Goal: Find specific page/section: Find specific page/section

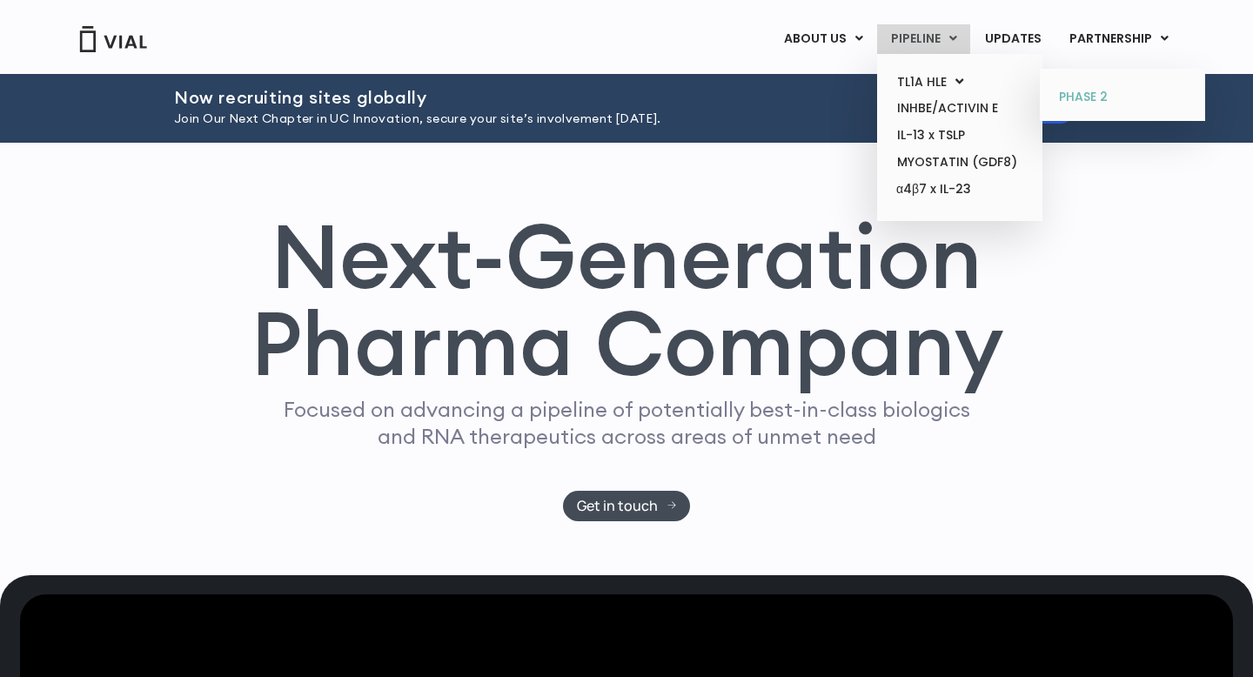
click at [1068, 97] on link "PHASE 2" at bounding box center [1122, 98] width 152 height 28
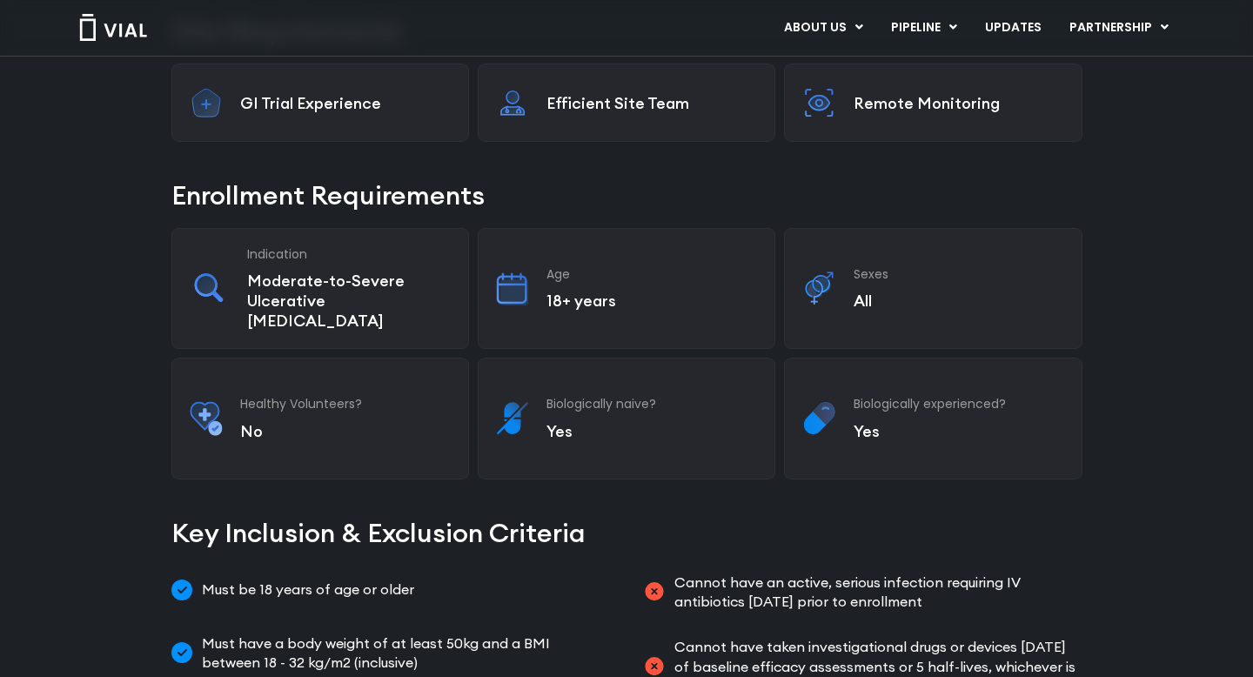
scroll to position [312, 0]
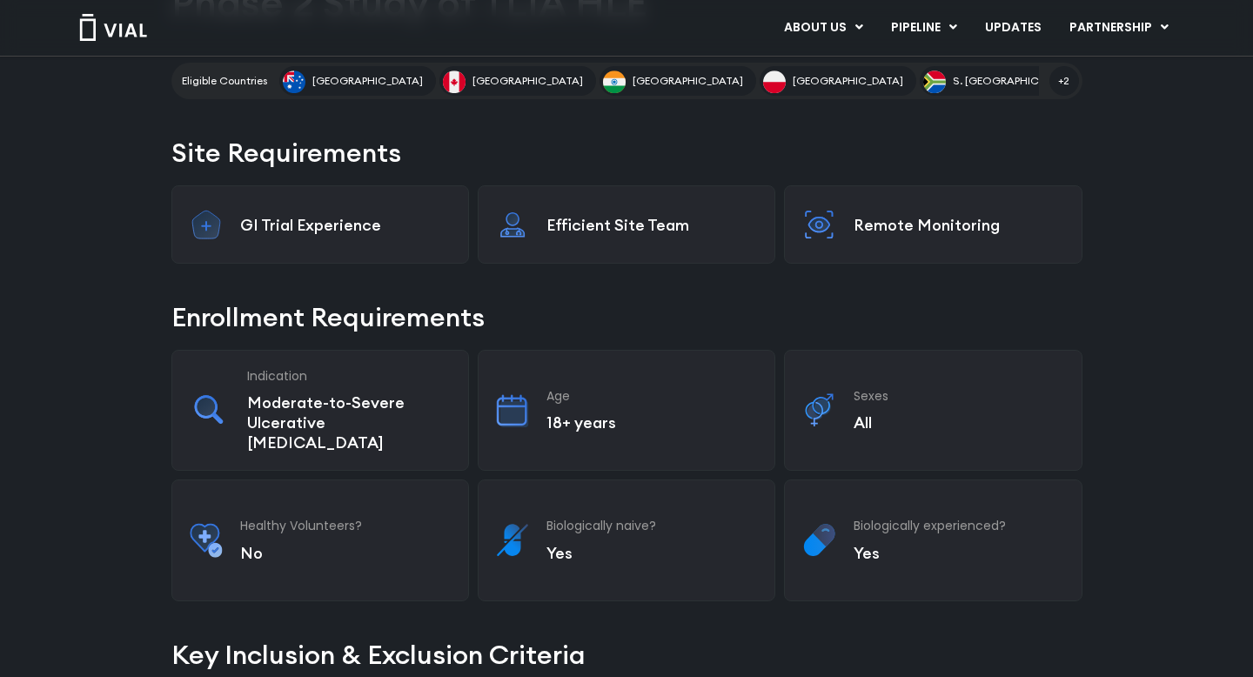
click at [363, 238] on div "GI Trial Experience" at bounding box center [320, 224] width 298 height 78
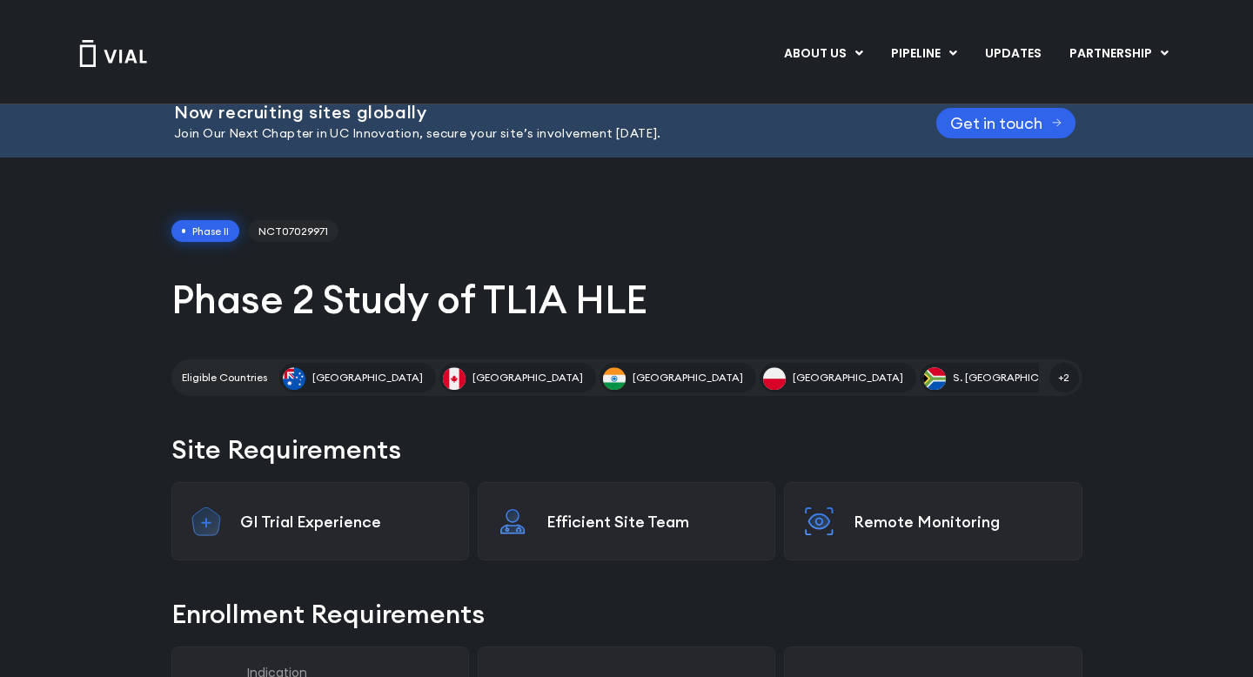
scroll to position [0, 0]
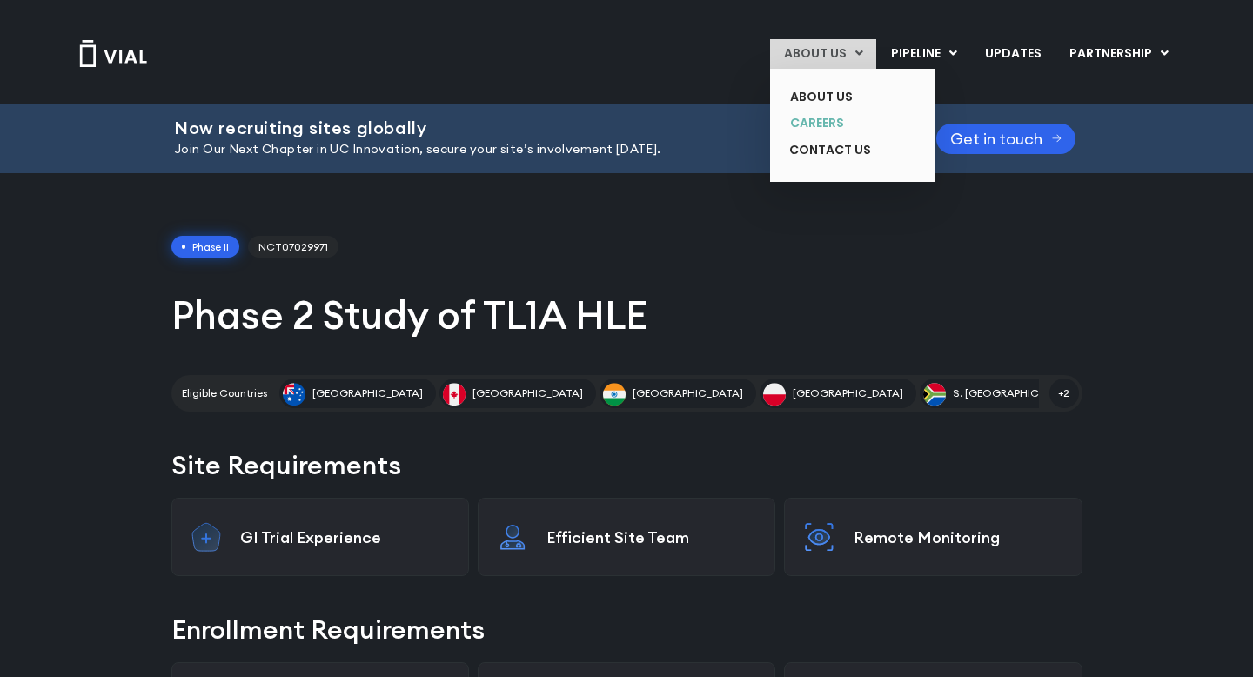
click at [815, 120] on link "CAREERS" at bounding box center [839, 123] width 127 height 27
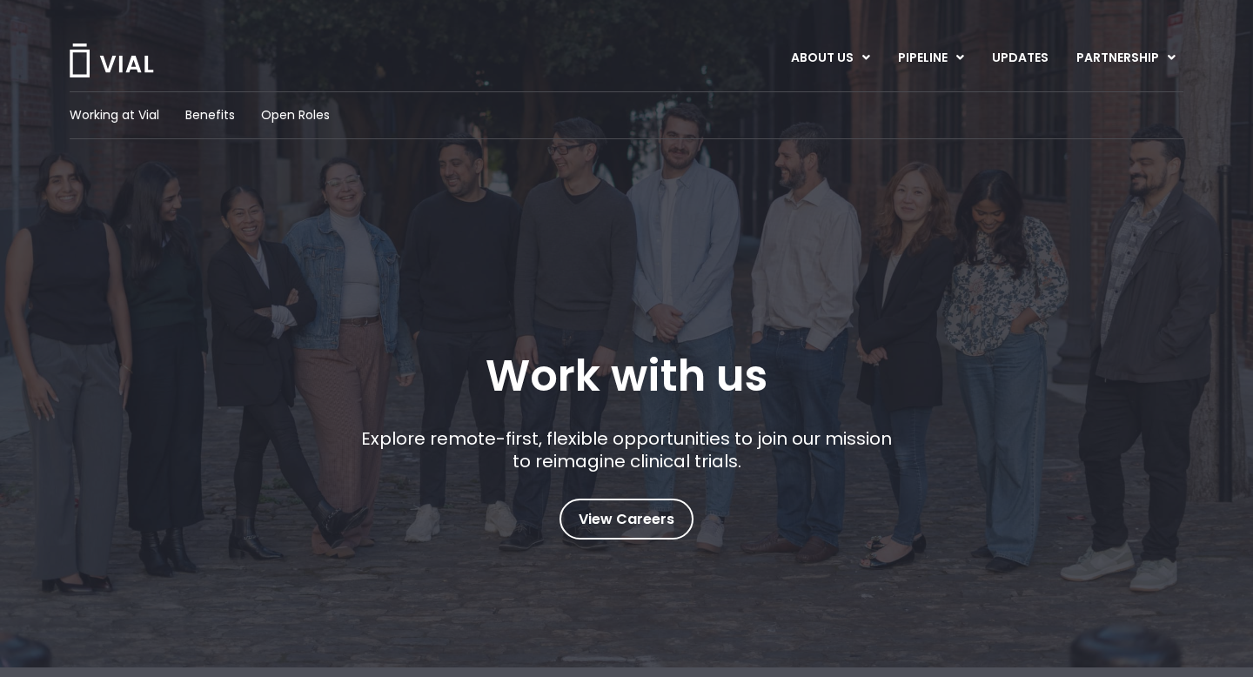
scroll to position [97, 0]
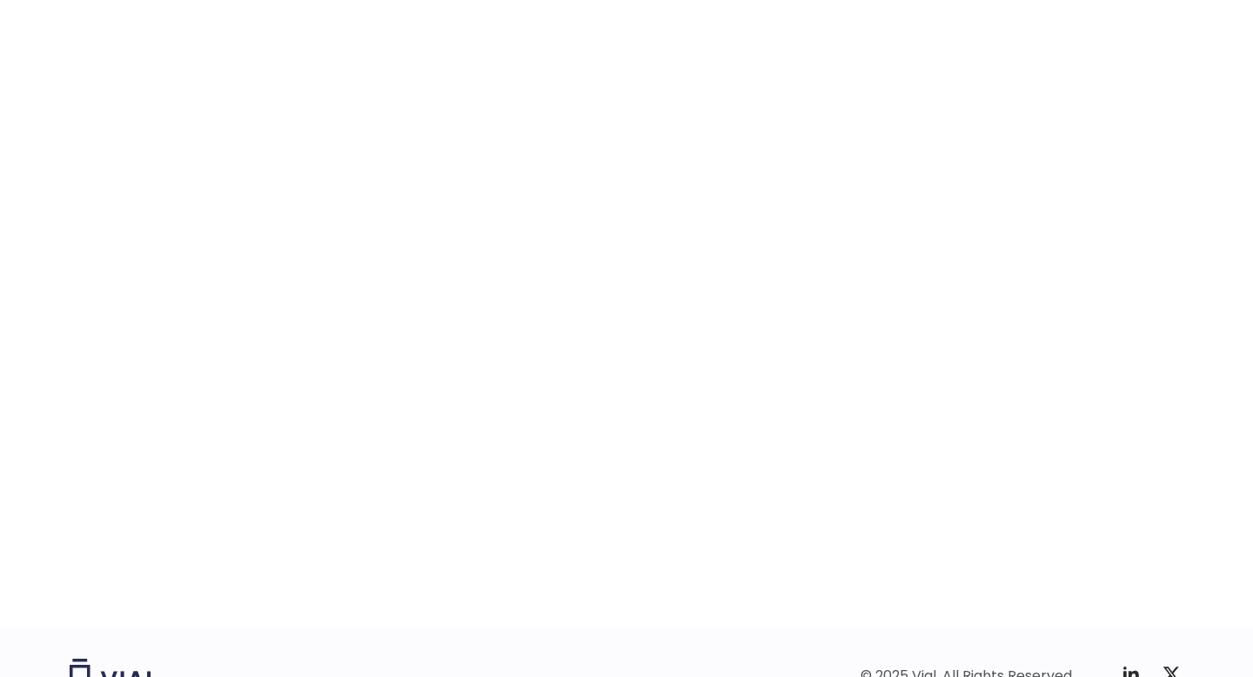
scroll to position [2621, 0]
